Goal: Task Accomplishment & Management: Use online tool/utility

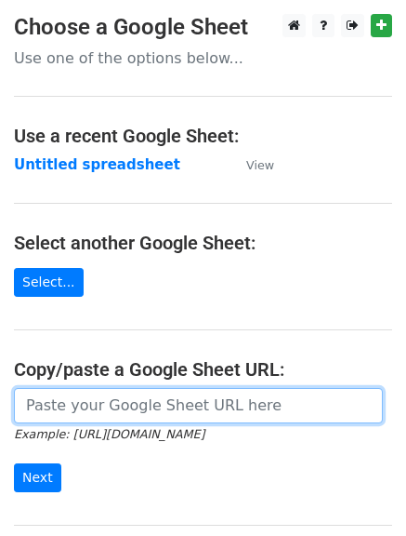
click at [97, 406] on input "url" at bounding box center [198, 405] width 369 height 35
paste input "[URL][DOMAIN_NAME]"
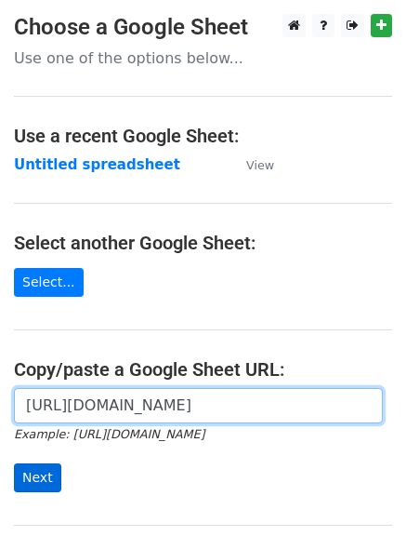
type input "[URL][DOMAIN_NAME]"
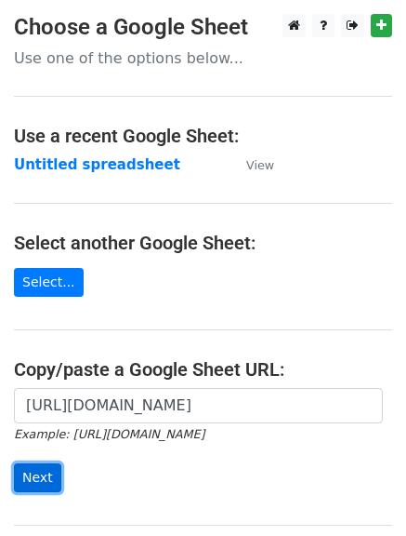
click at [42, 473] on input "Next" at bounding box center [37, 477] width 47 height 29
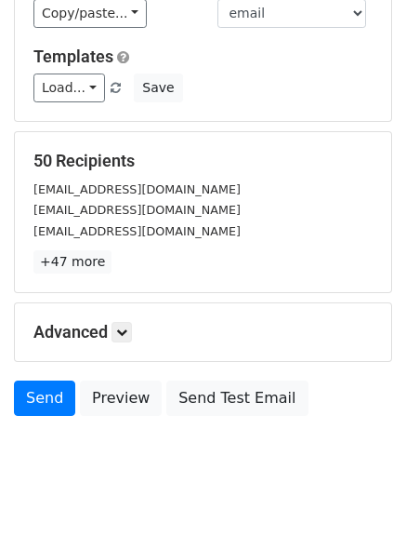
scroll to position [260, 0]
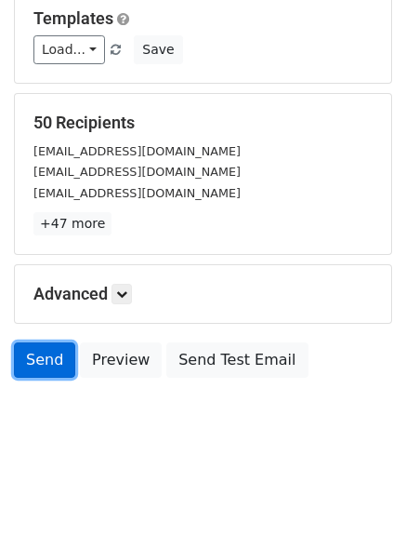
click at [34, 358] on link "Send" at bounding box center [44, 359] width 61 height 35
